Goal: Find specific page/section: Find specific page/section

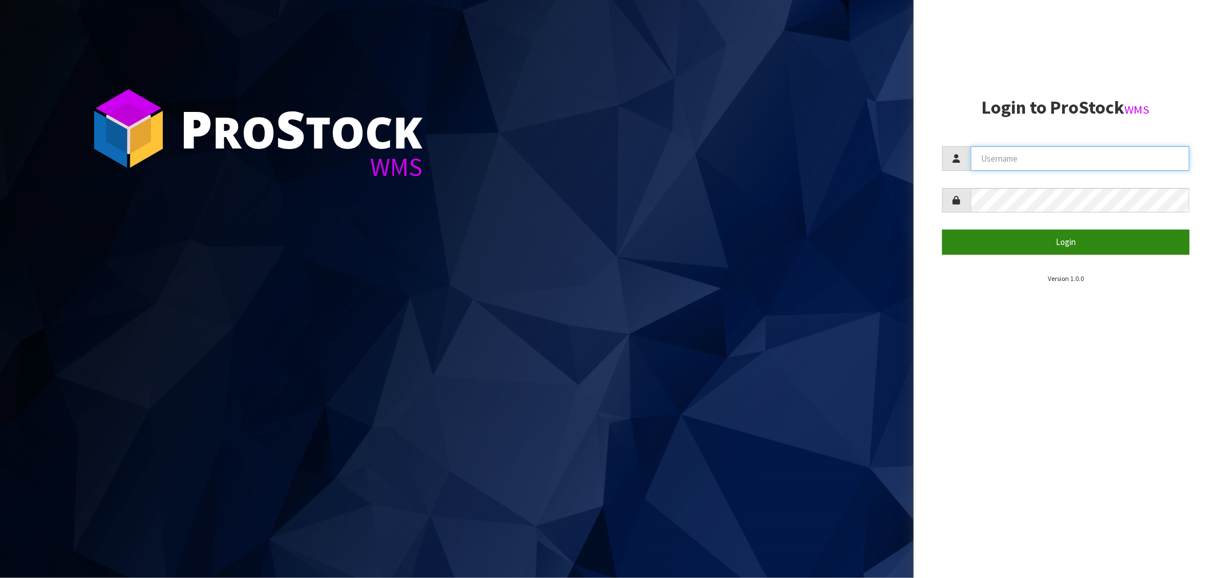
type input "Salehaben@cwl.co.nz"
click at [1079, 244] on button "Login" at bounding box center [1065, 241] width 247 height 25
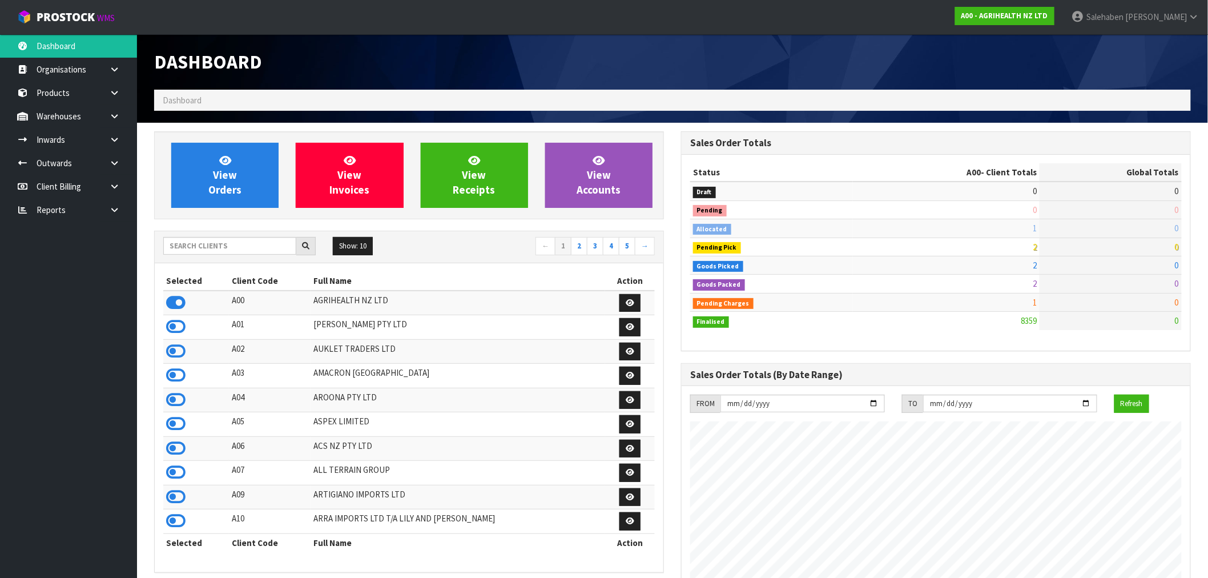
scroll to position [865, 527]
click at [272, 247] on input "text" at bounding box center [229, 246] width 133 height 18
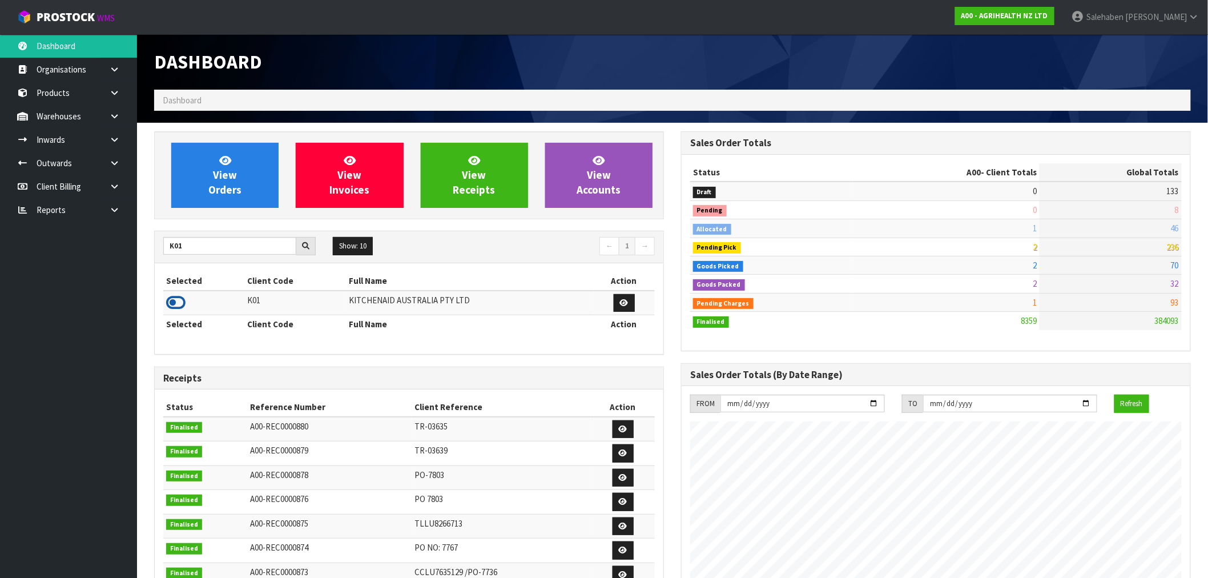
click at [182, 304] on icon at bounding box center [175, 302] width 19 height 17
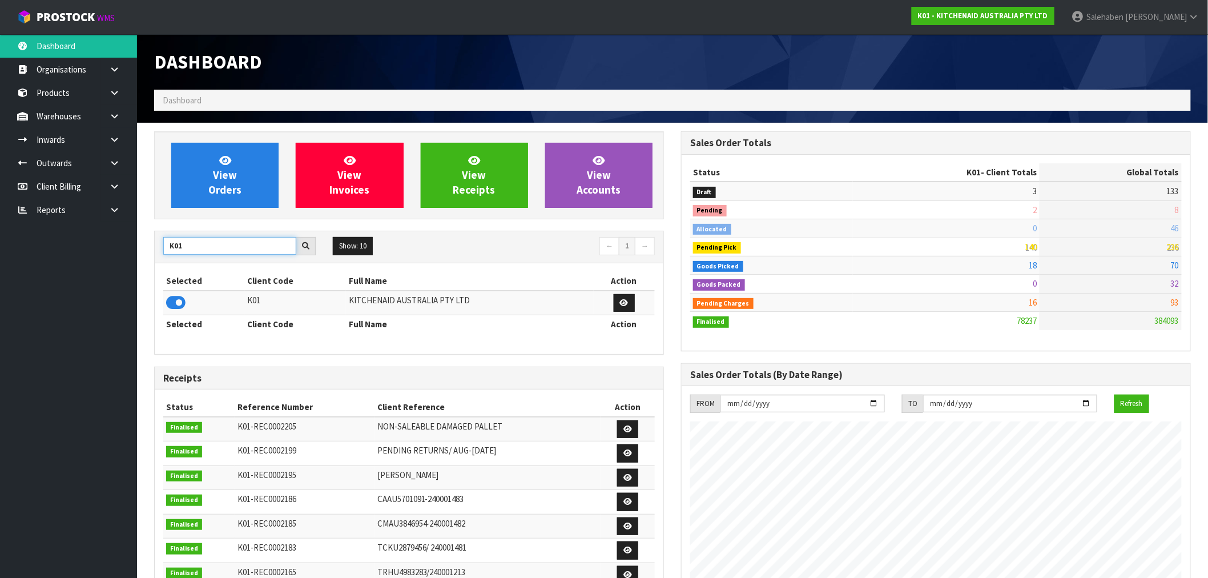
drag, startPoint x: 186, startPoint y: 245, endPoint x: 164, endPoint y: 255, distance: 23.8
click at [164, 255] on div "K01 Show: 10 5 10 25 50 ← 1 →" at bounding box center [409, 247] width 509 height 20
type input "N04"
click at [174, 298] on icon at bounding box center [175, 302] width 19 height 17
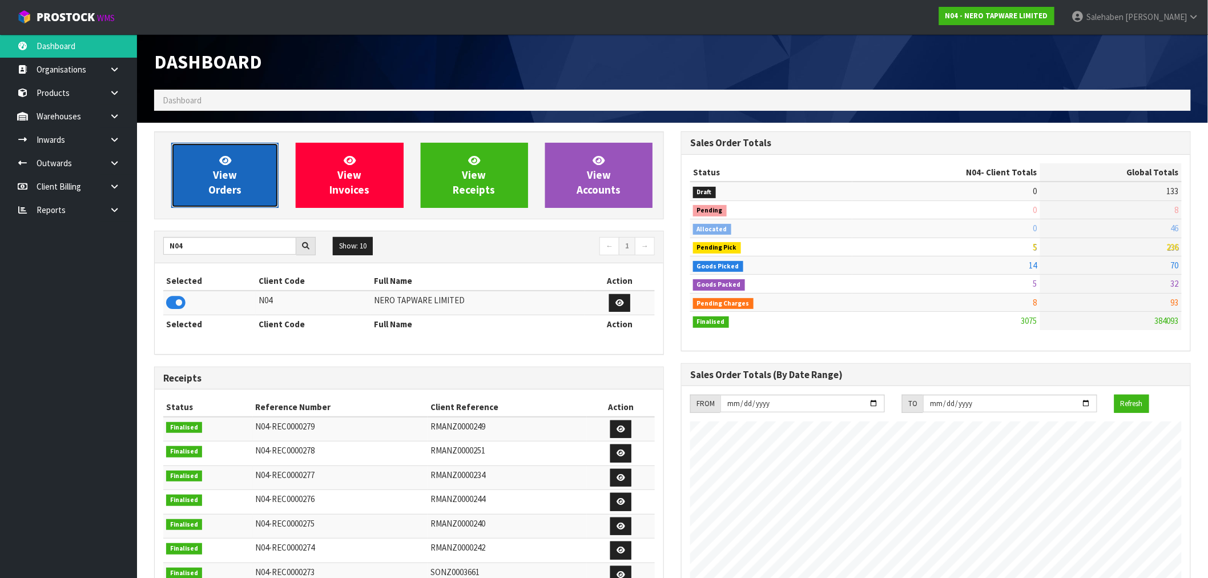
click at [219, 191] on span "View Orders" at bounding box center [224, 175] width 33 height 43
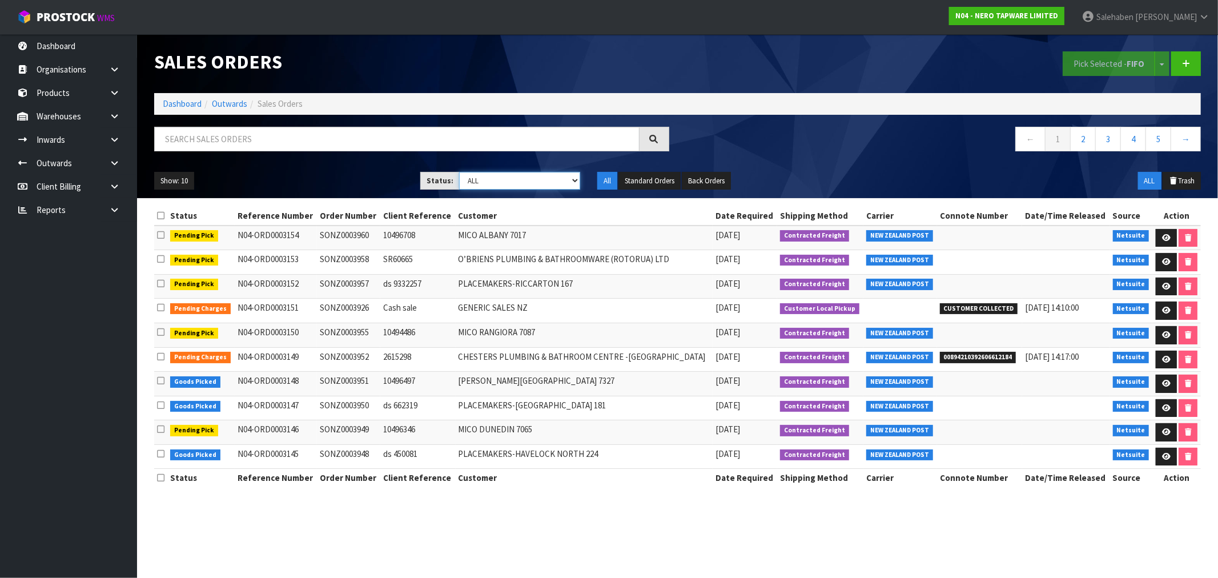
click at [516, 184] on select "Draft Pending Allocated Pending Pick Goods Picked Goods Packed Pending Charges …" at bounding box center [519, 181] width 121 height 18
select select "string:3"
click at [459, 172] on select "Draft Pending Allocated Pending Pick Goods Picked Goods Packed Pending Charges …" at bounding box center [519, 181] width 121 height 18
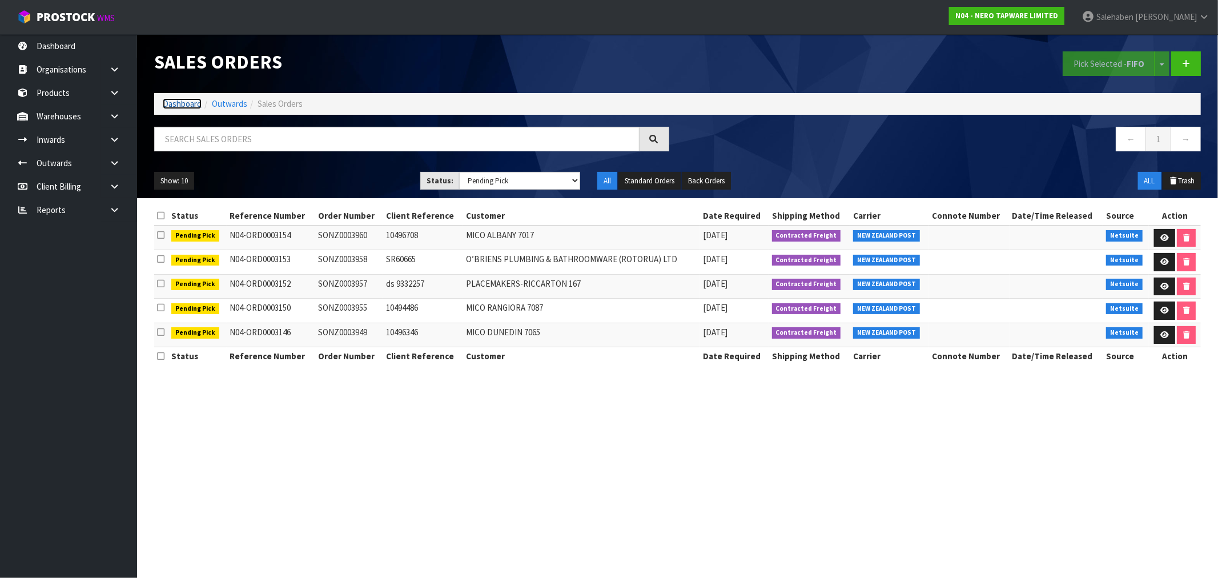
click at [183, 105] on link "Dashboard" at bounding box center [182, 103] width 39 height 11
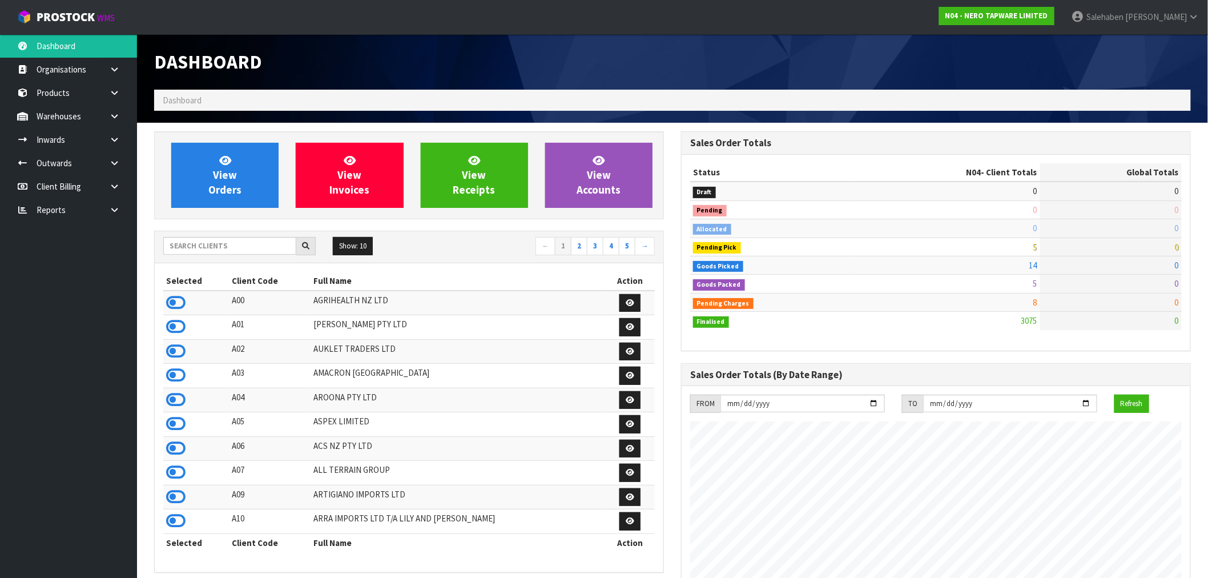
scroll to position [865, 527]
click at [240, 249] on input "text" at bounding box center [229, 246] width 133 height 18
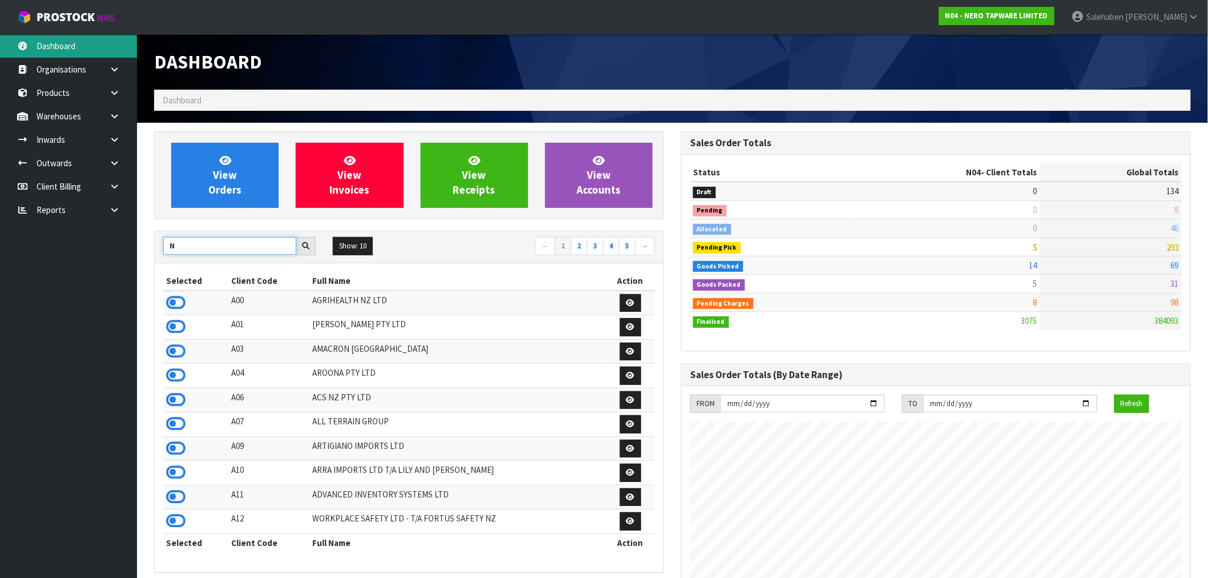
type input "N"
drag, startPoint x: 183, startPoint y: 247, endPoint x: 162, endPoint y: 247, distance: 21.1
click at [162, 247] on div "N" at bounding box center [240, 246] width 170 height 18
click at [278, 247] on input "text" at bounding box center [229, 246] width 133 height 18
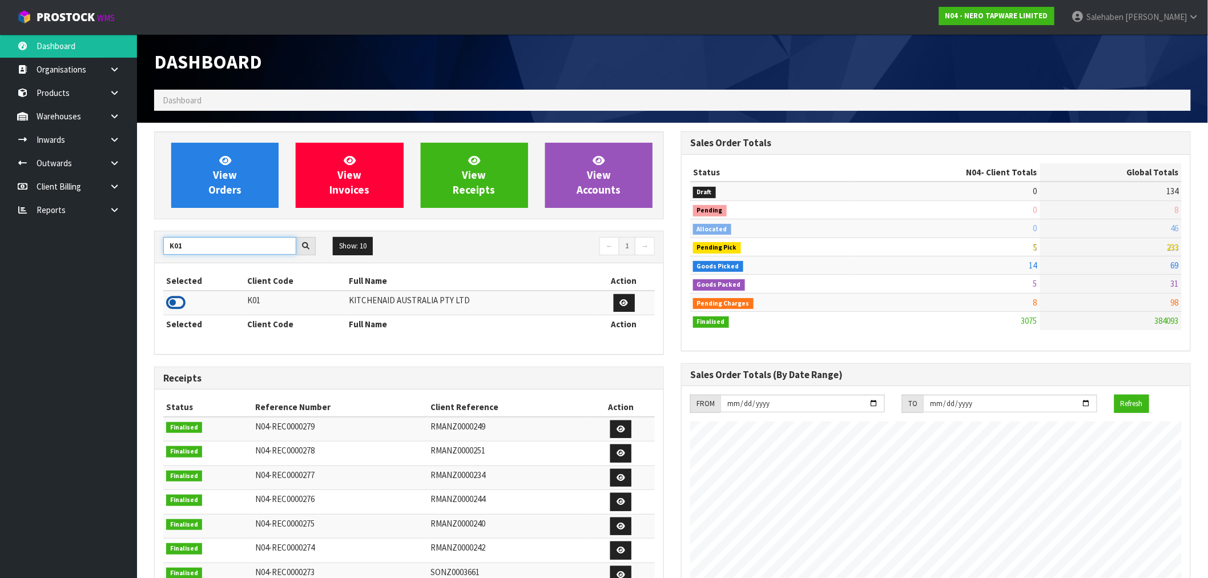
type input "K01"
click at [179, 304] on icon at bounding box center [175, 302] width 19 height 17
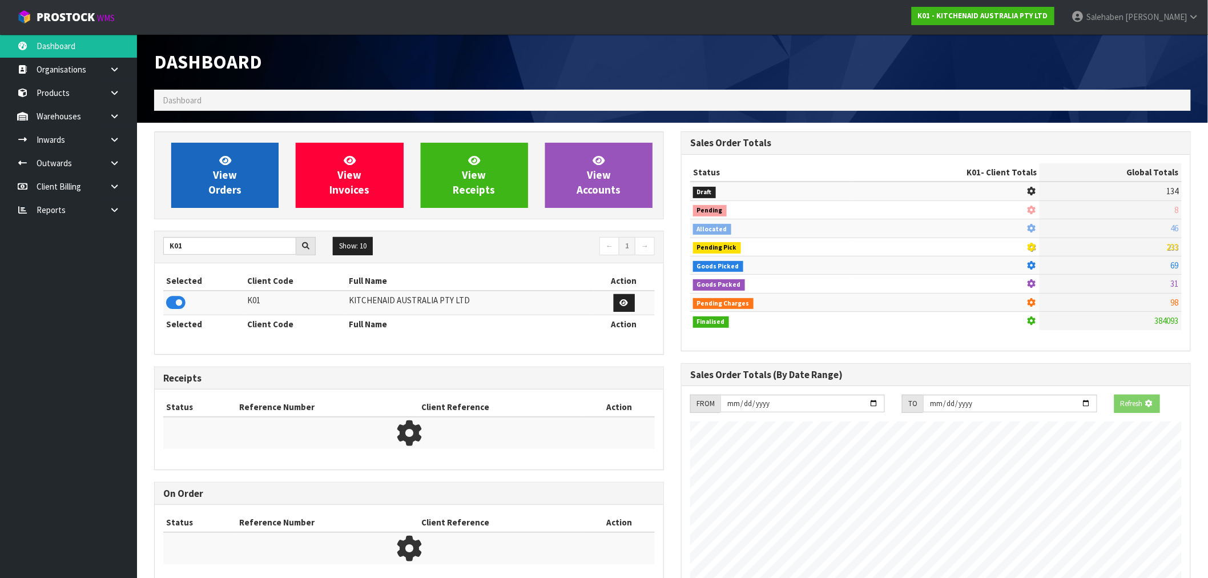
scroll to position [570172, 570356]
click at [244, 179] on link "View Orders" at bounding box center [224, 175] width 107 height 65
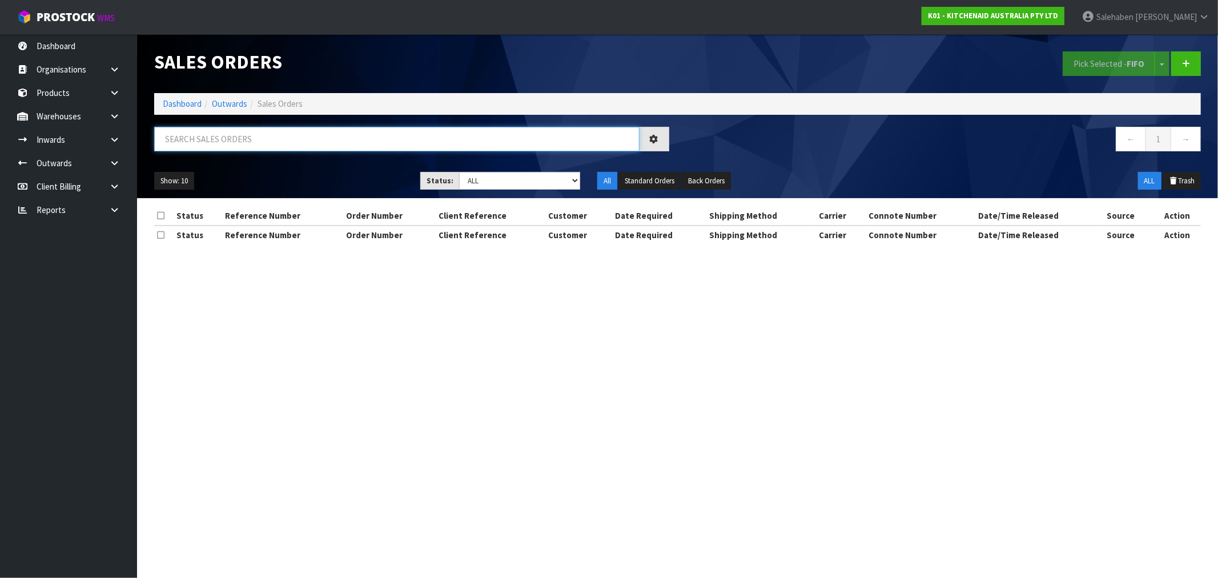
click at [255, 134] on input "text" at bounding box center [396, 139] width 485 height 25
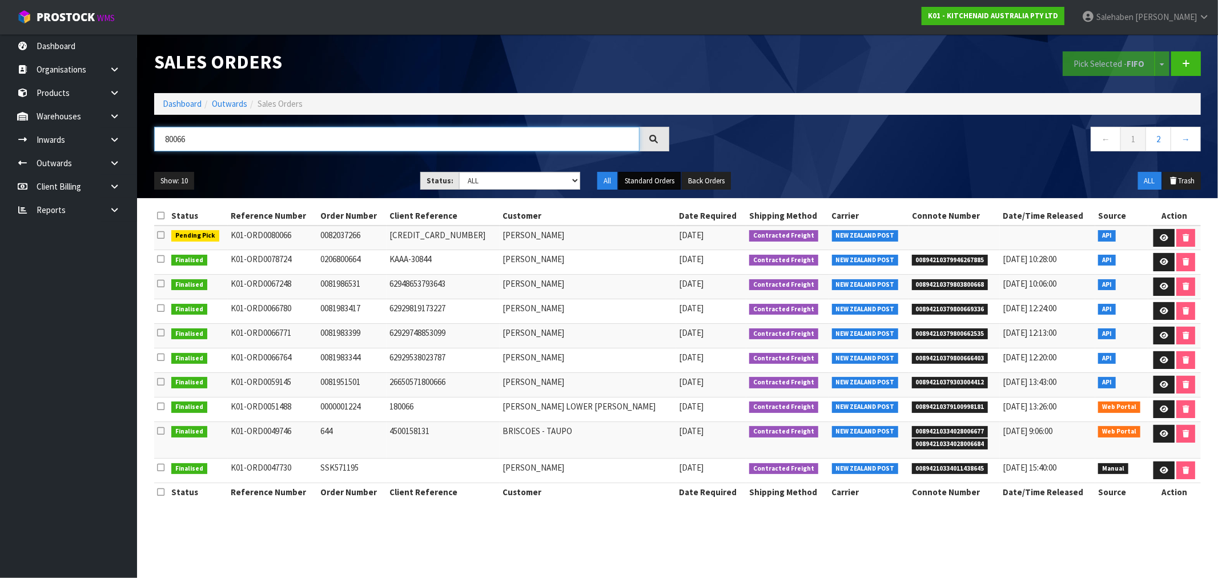
type input "80066"
click at [661, 178] on button "Standard Orders" at bounding box center [649, 181] width 62 height 18
click at [471, 339] on td "62929748853099" at bounding box center [442, 335] width 112 height 25
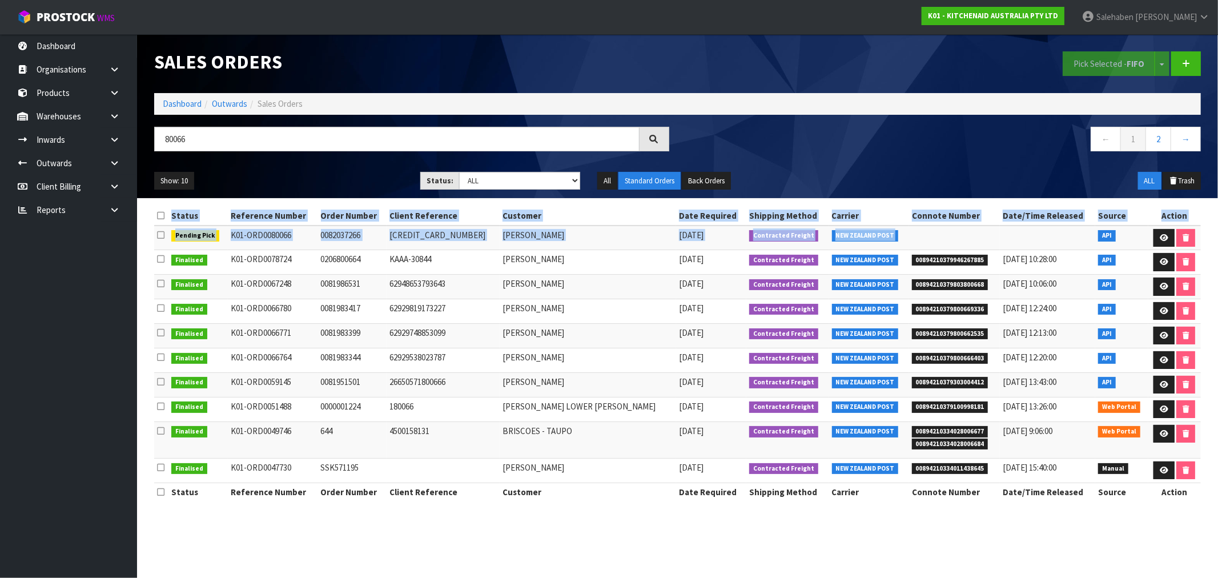
click at [1062, 243] on div "Sales Orders Pick Selected - FIFO Split button! FIFO - First In First Out FEFO …" at bounding box center [609, 260] width 1218 height 521
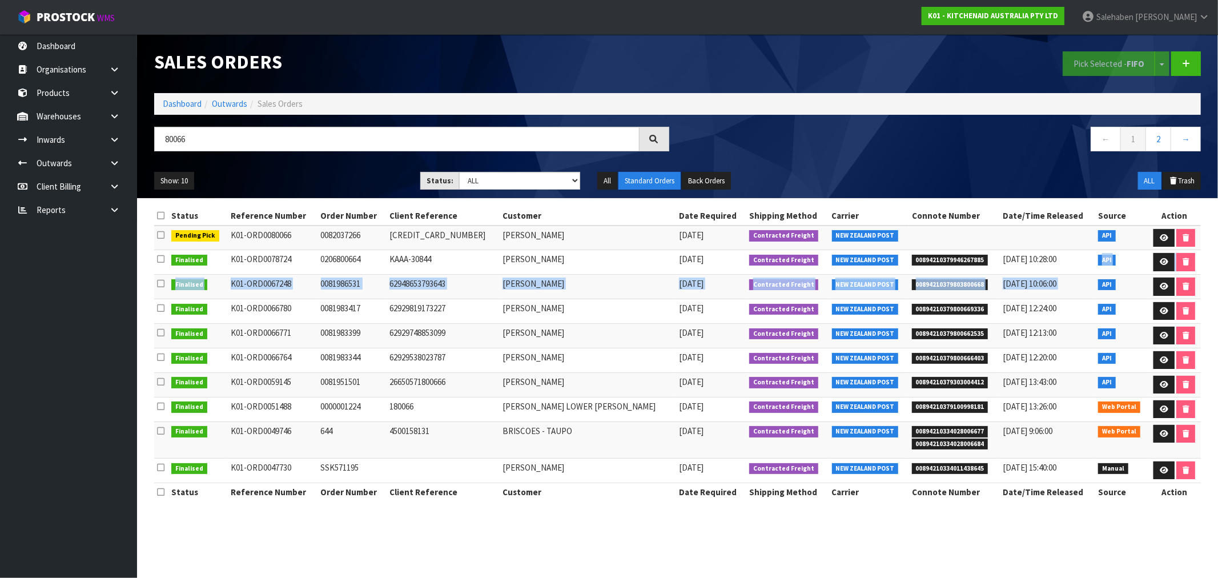
drag, startPoint x: 1084, startPoint y: 269, endPoint x: 1123, endPoint y: 291, distance: 45.0
click at [1097, 290] on tbody "Pending Pick K01-ORD0080066 0082037266 64049624547691 James Ree 02/10/2025 Cont…" at bounding box center [677, 353] width 1046 height 257
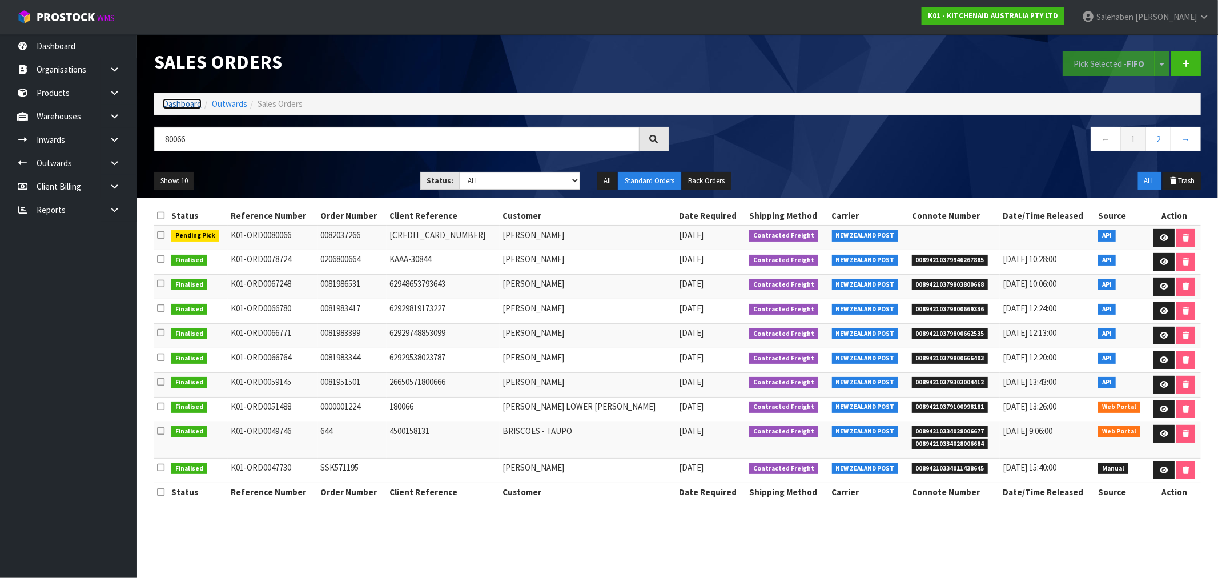
click at [186, 102] on link "Dashboard" at bounding box center [182, 103] width 39 height 11
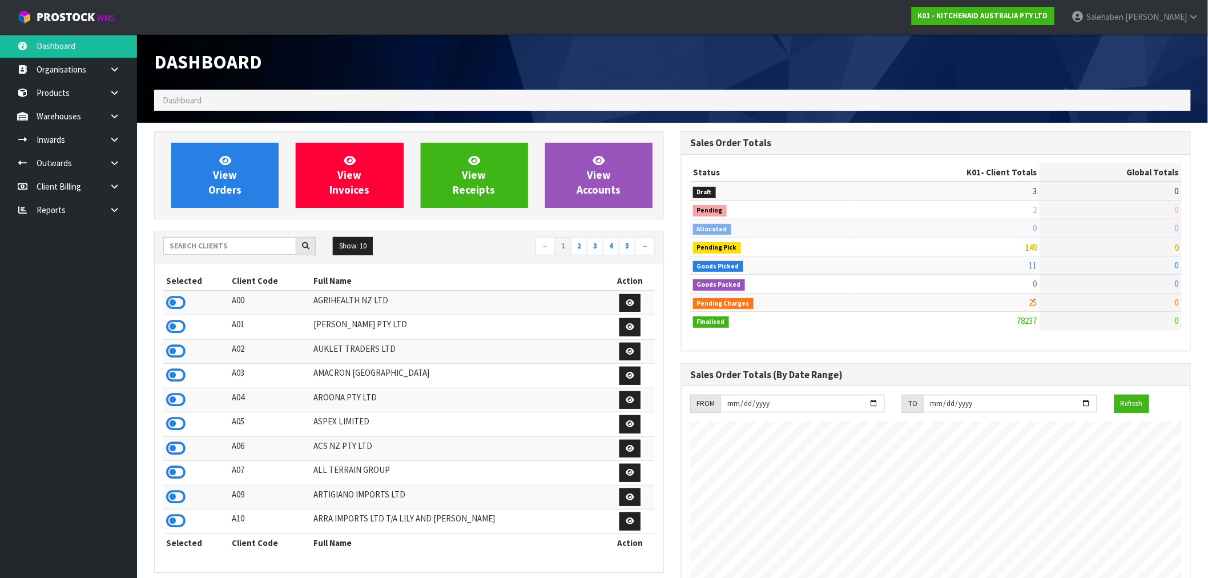
scroll to position [865, 527]
click at [226, 254] on input "text" at bounding box center [229, 246] width 133 height 18
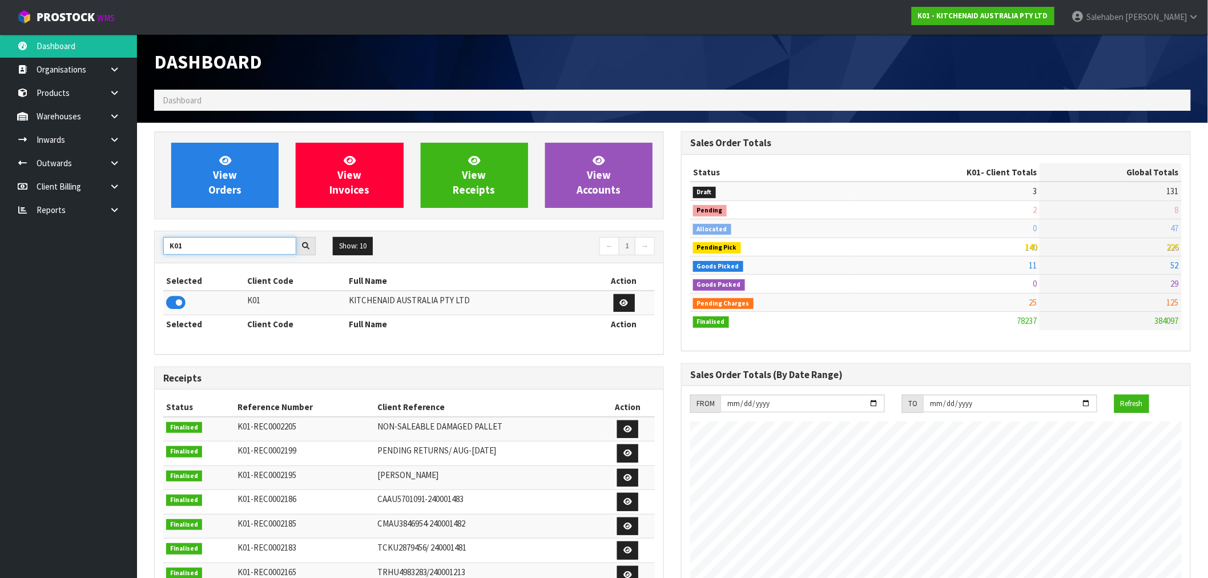
type input "K01"
click at [190, 305] on td at bounding box center [204, 303] width 82 height 25
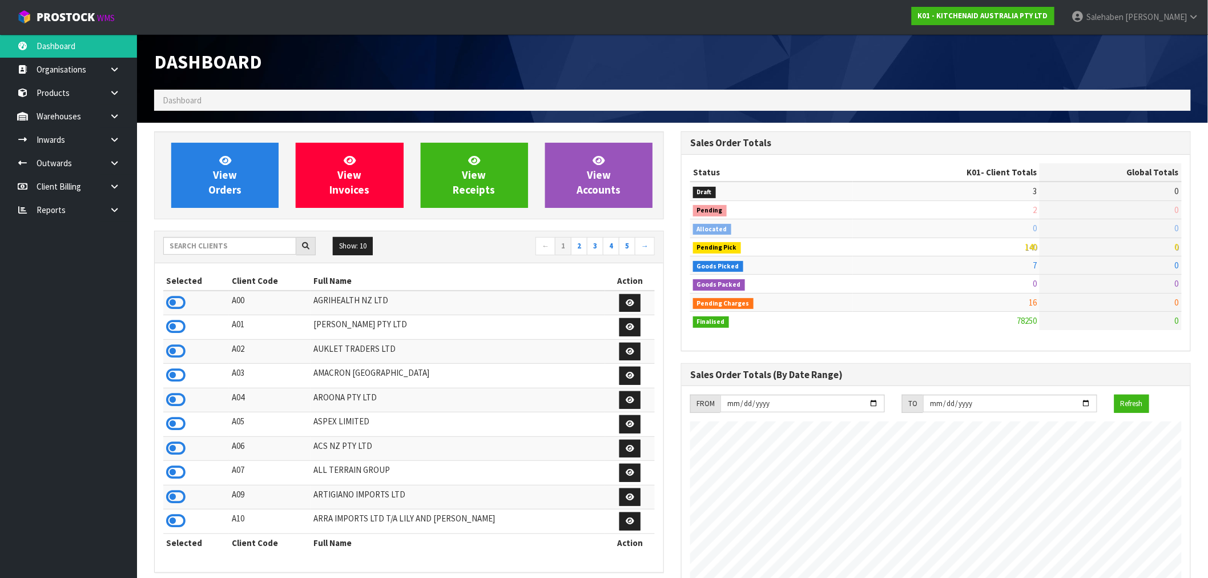
scroll to position [865, 527]
click at [210, 242] on input "text" at bounding box center [229, 246] width 133 height 18
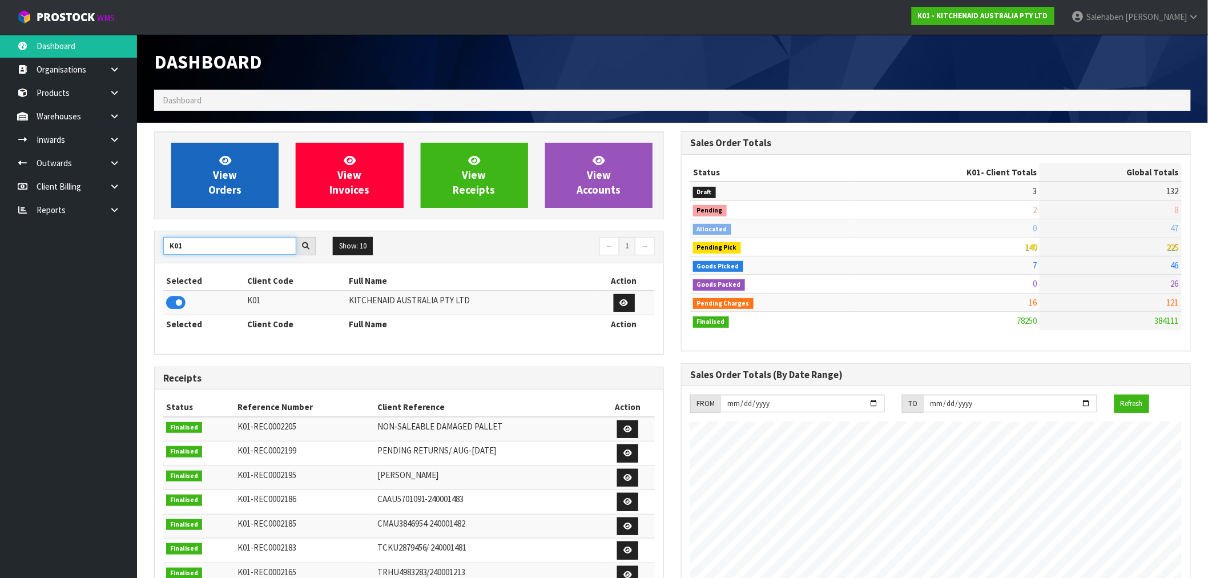
type input "K01"
click at [235, 168] on span "View Orders" at bounding box center [224, 175] width 33 height 43
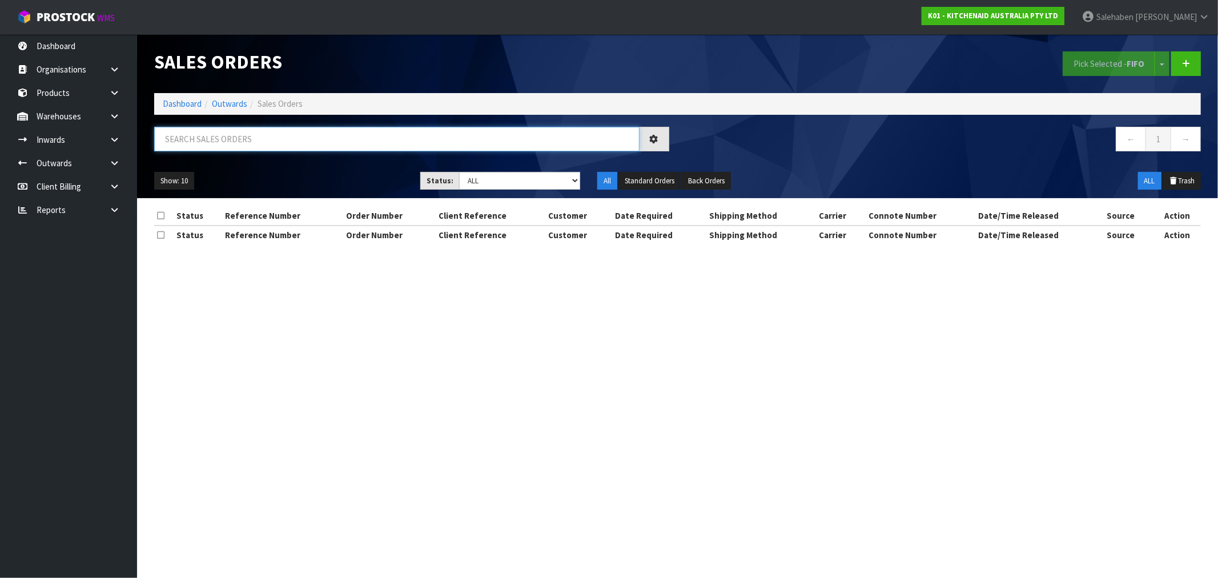
click at [234, 141] on input "text" at bounding box center [396, 139] width 485 height 25
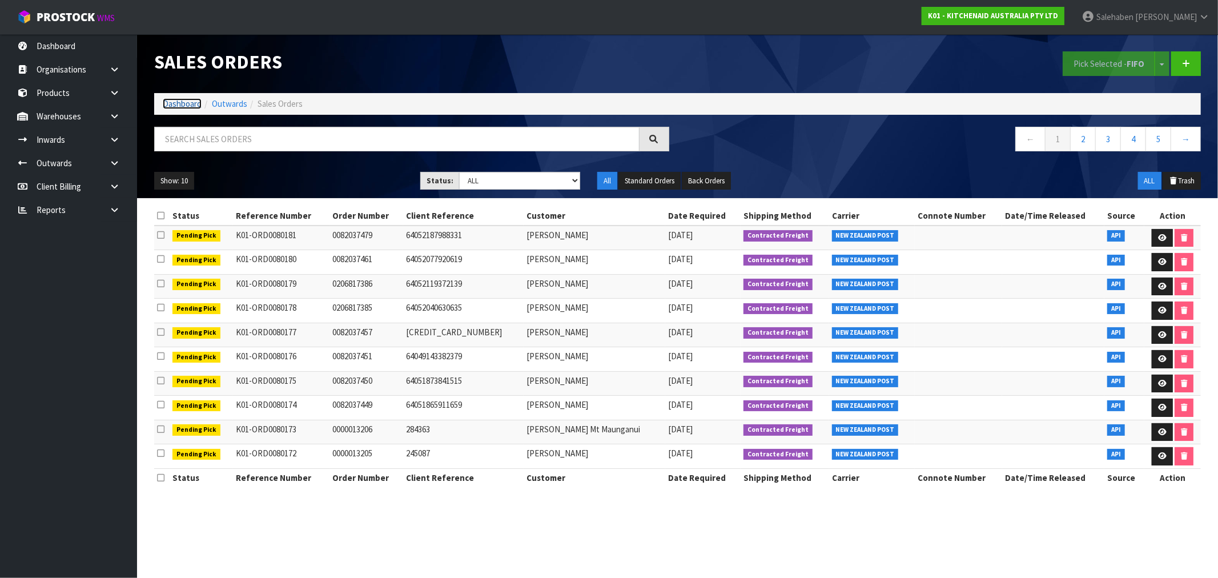
click at [183, 103] on link "Dashboard" at bounding box center [182, 103] width 39 height 11
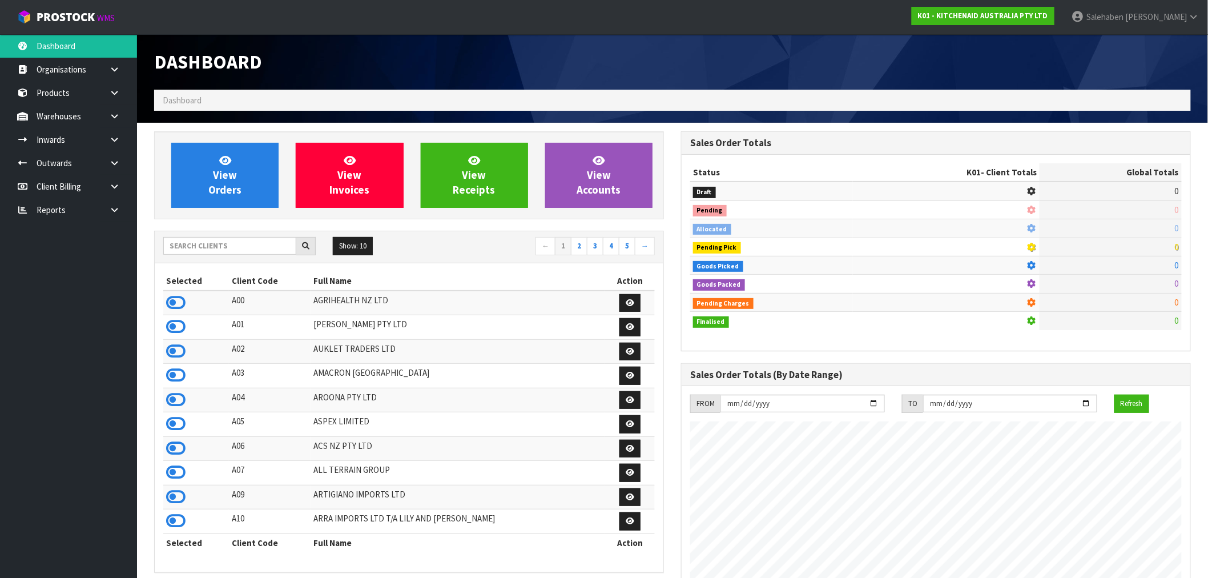
scroll to position [712, 527]
click at [183, 243] on input "text" at bounding box center [229, 246] width 133 height 18
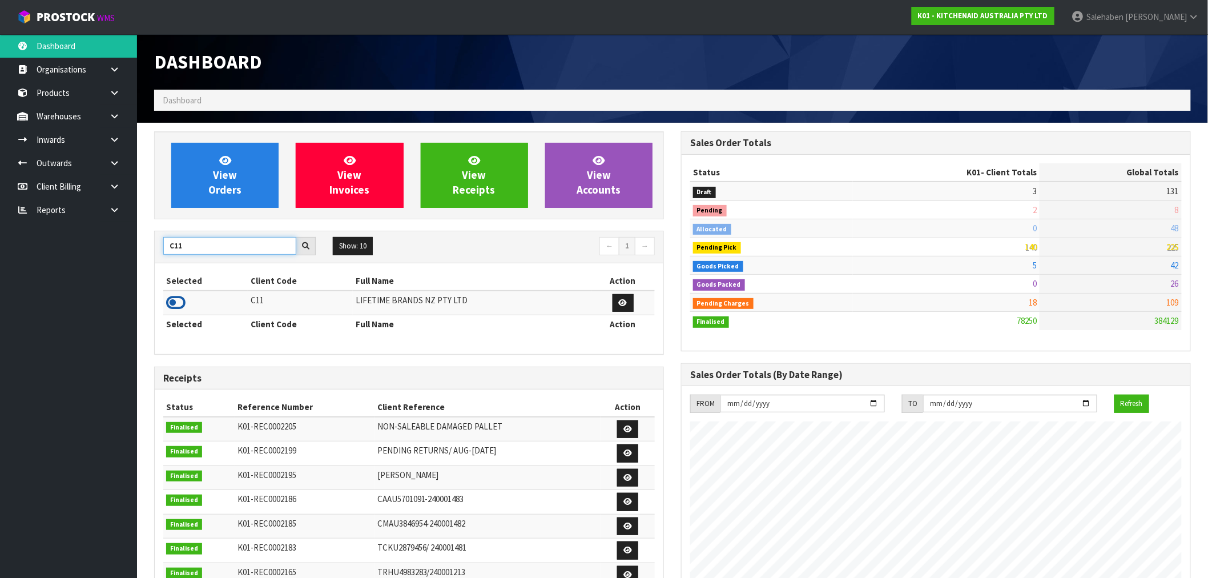
type input "C11"
click at [175, 301] on icon at bounding box center [175, 302] width 19 height 17
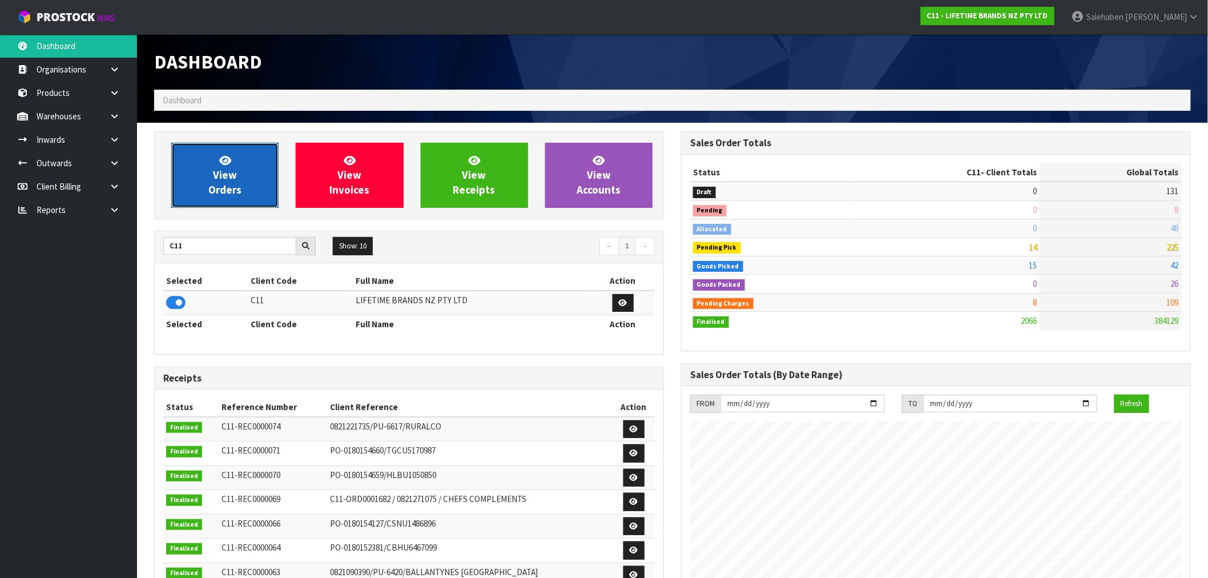
click at [223, 170] on span "View Orders" at bounding box center [224, 175] width 33 height 43
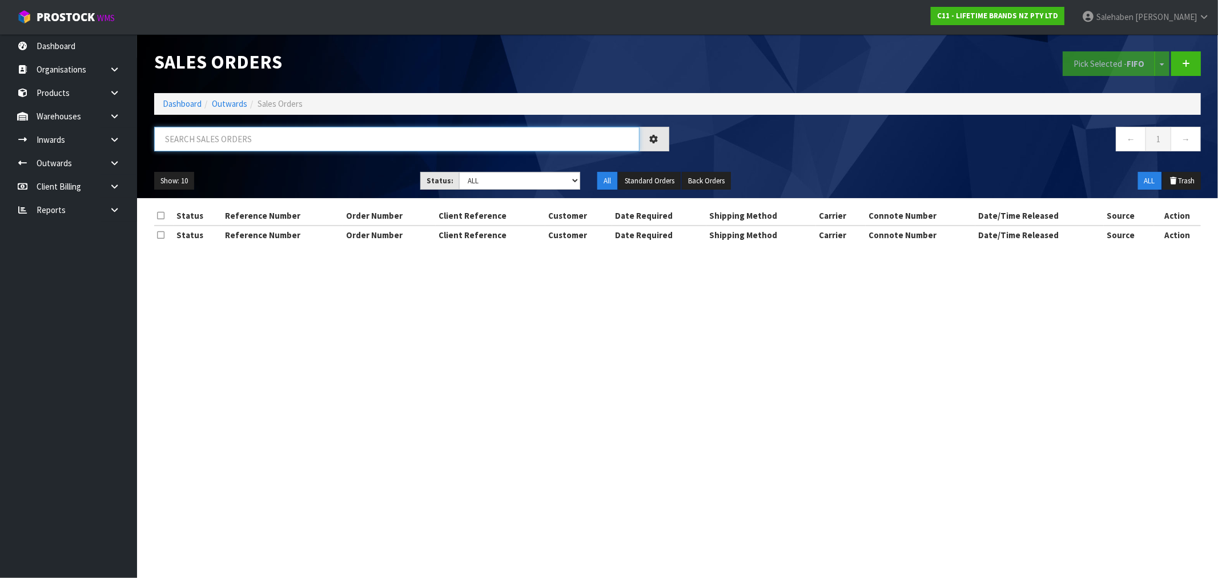
click at [212, 136] on input "text" at bounding box center [396, 139] width 485 height 25
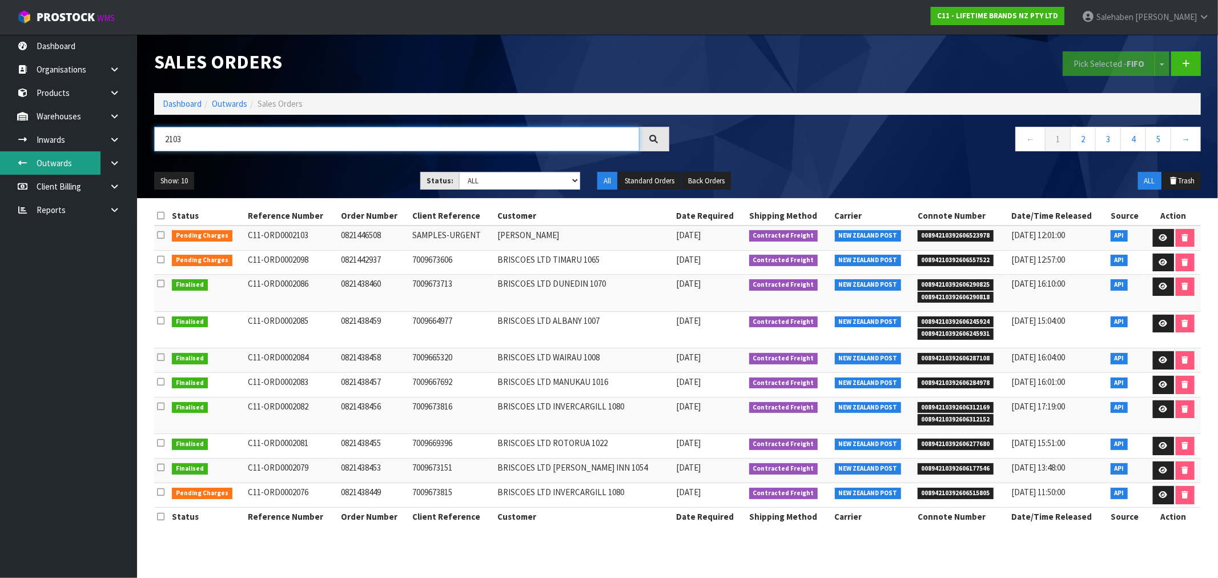
type input "2103"
